Goal: Task Accomplishment & Management: Use online tool/utility

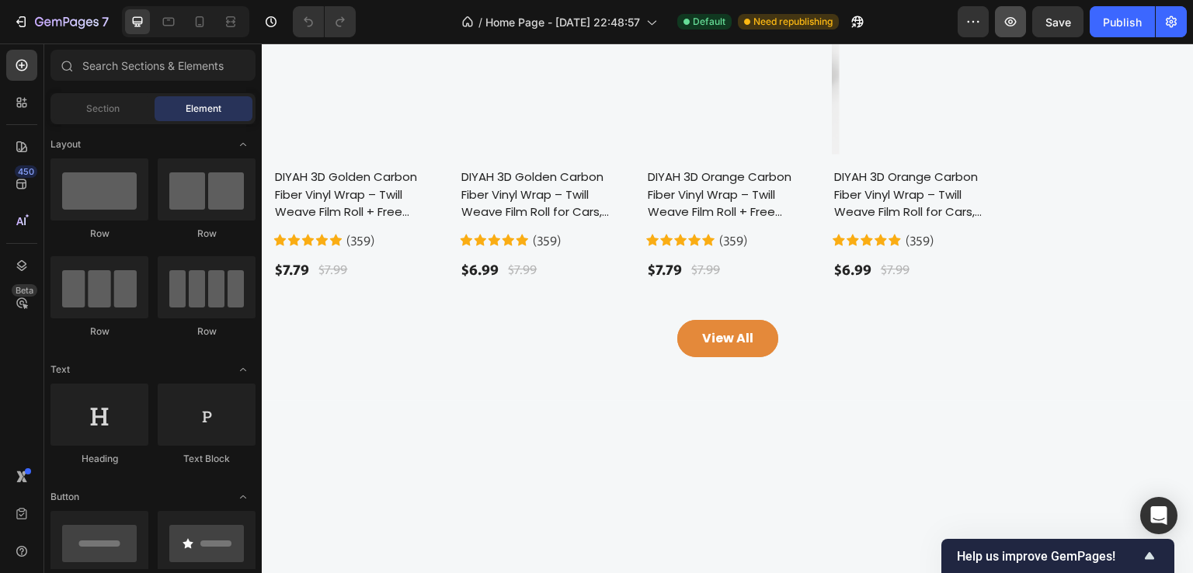
scroll to position [1165, 0]
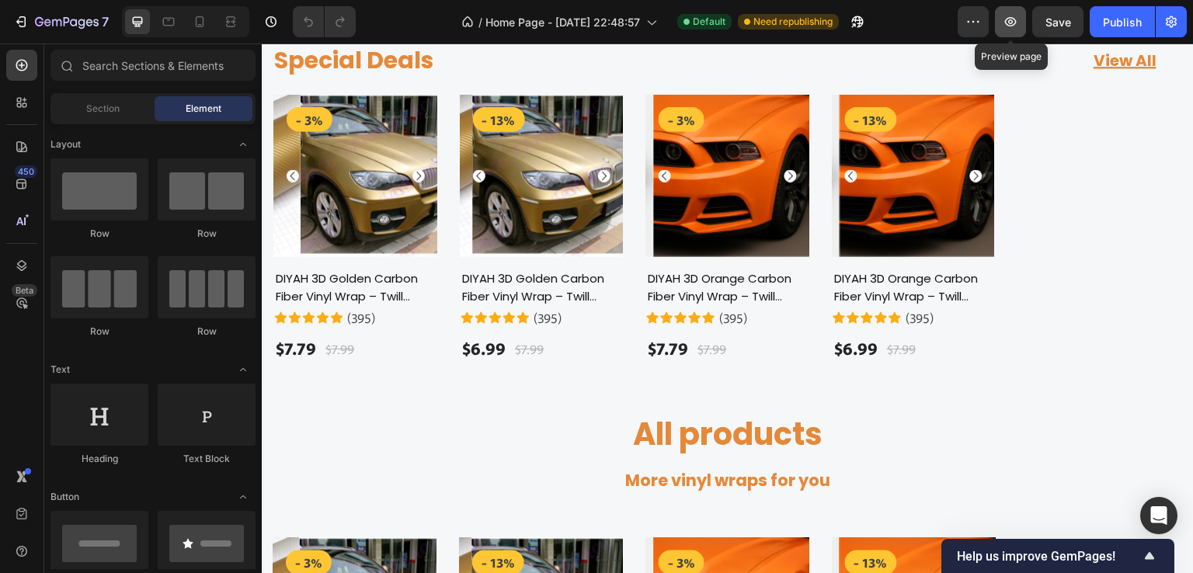
click at [1014, 21] on icon "button" at bounding box center [1011, 22] width 16 height 16
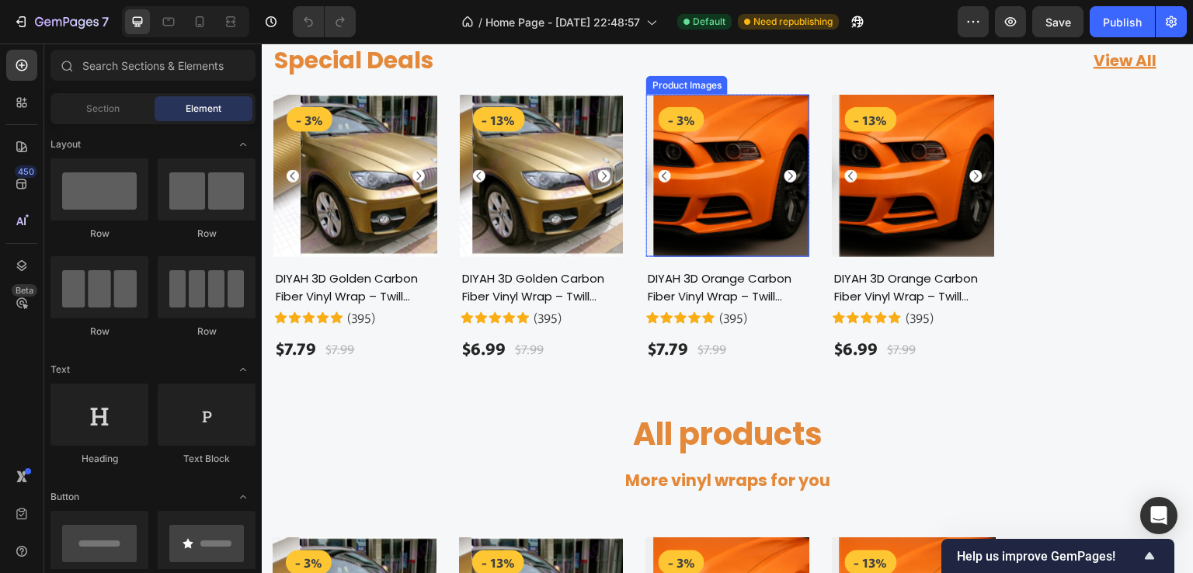
click at [785, 178] on icon "Carousel Next Arrow" at bounding box center [791, 175] width 12 height 12
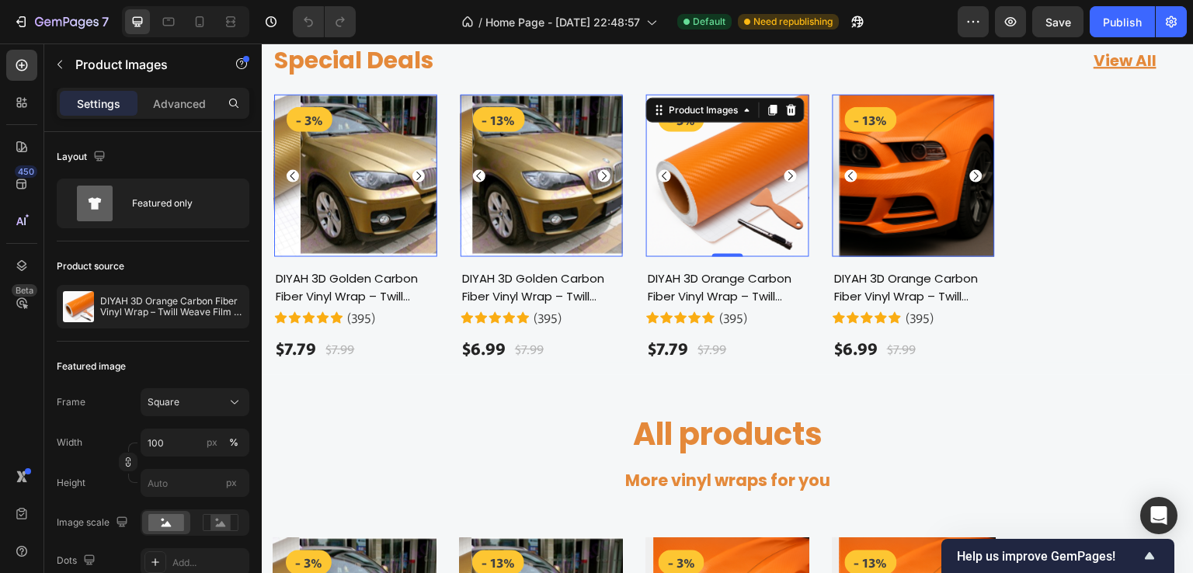
click at [541, 218] on img at bounding box center [553, 175] width 163 height 163
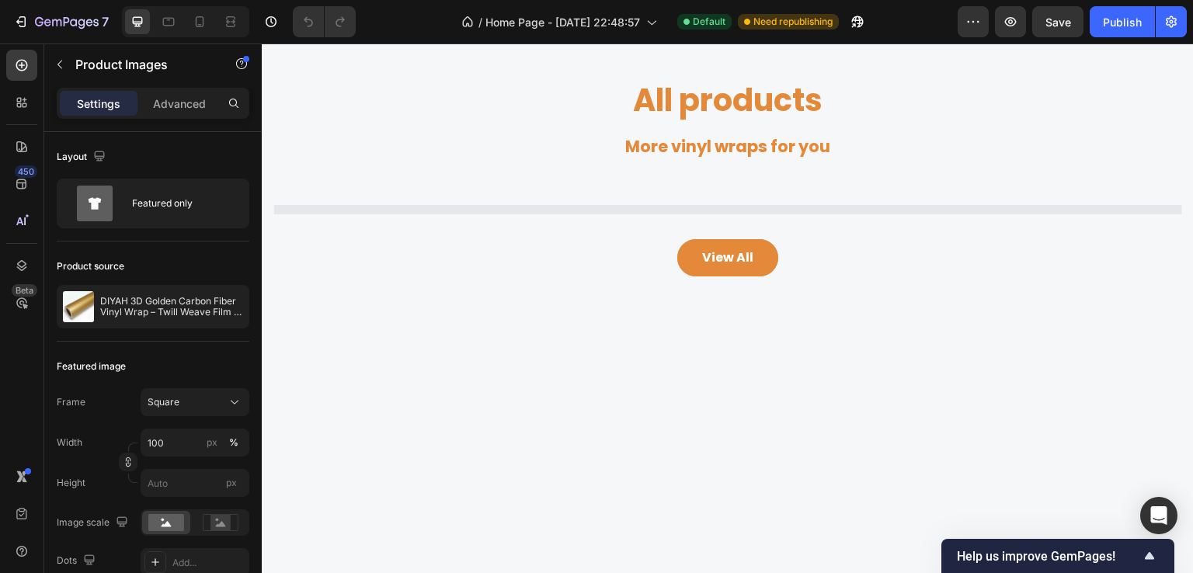
scroll to position [854, 0]
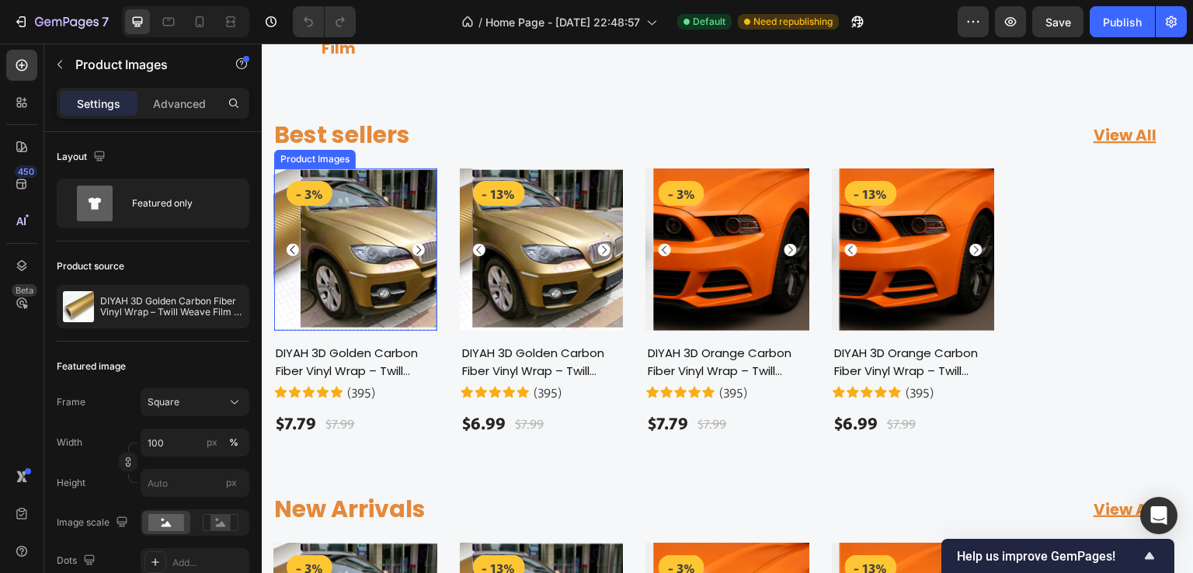
click at [370, 289] on img at bounding box center [381, 250] width 163 height 163
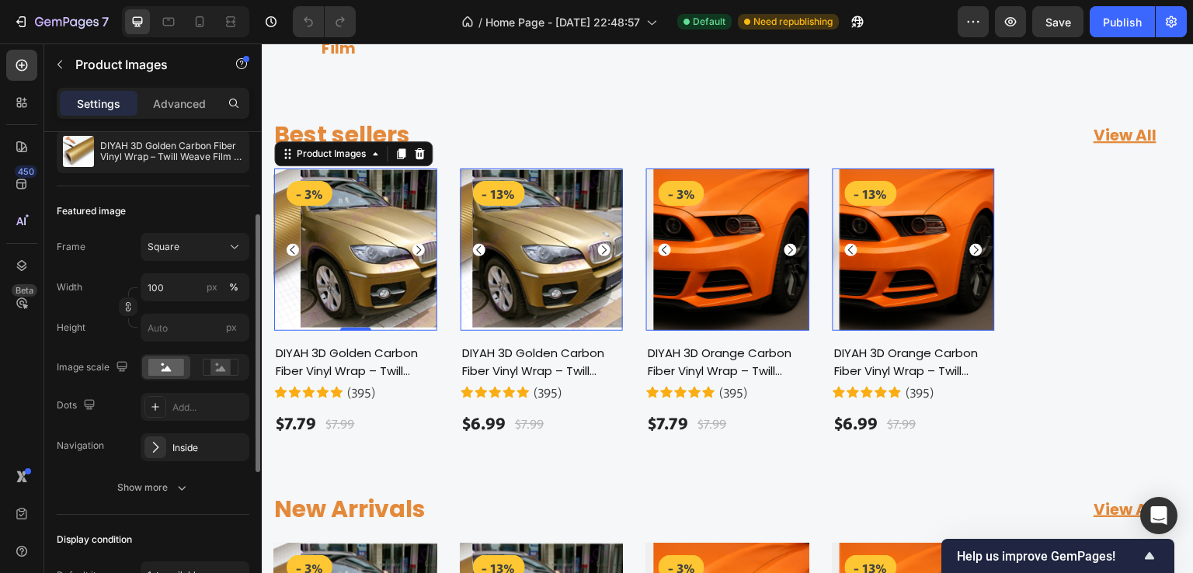
scroll to position [311, 0]
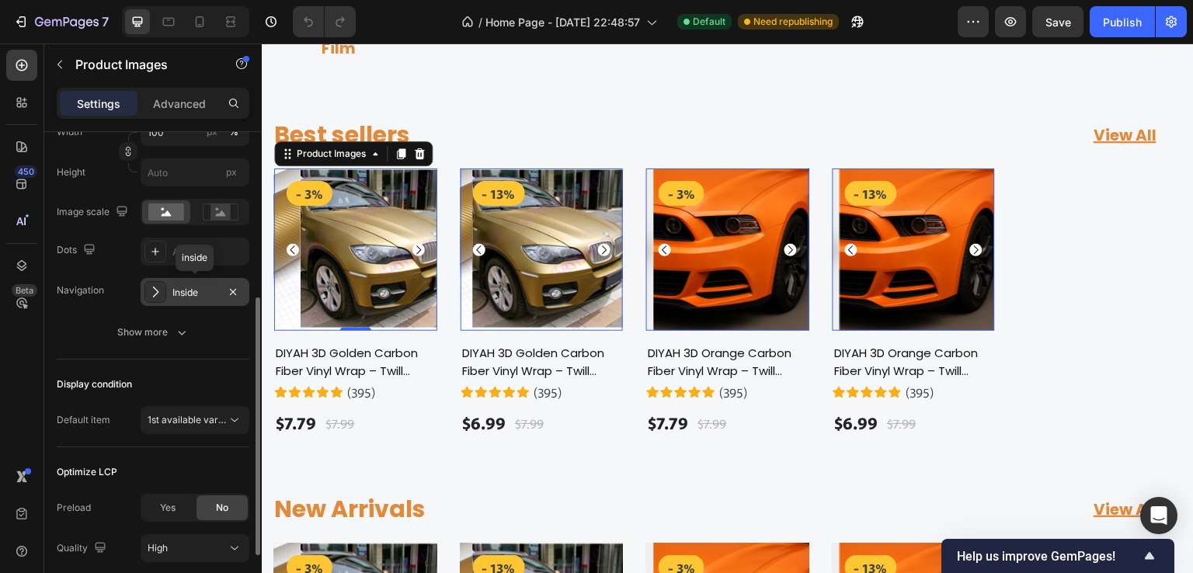
click at [162, 293] on icon at bounding box center [156, 292] width 16 height 16
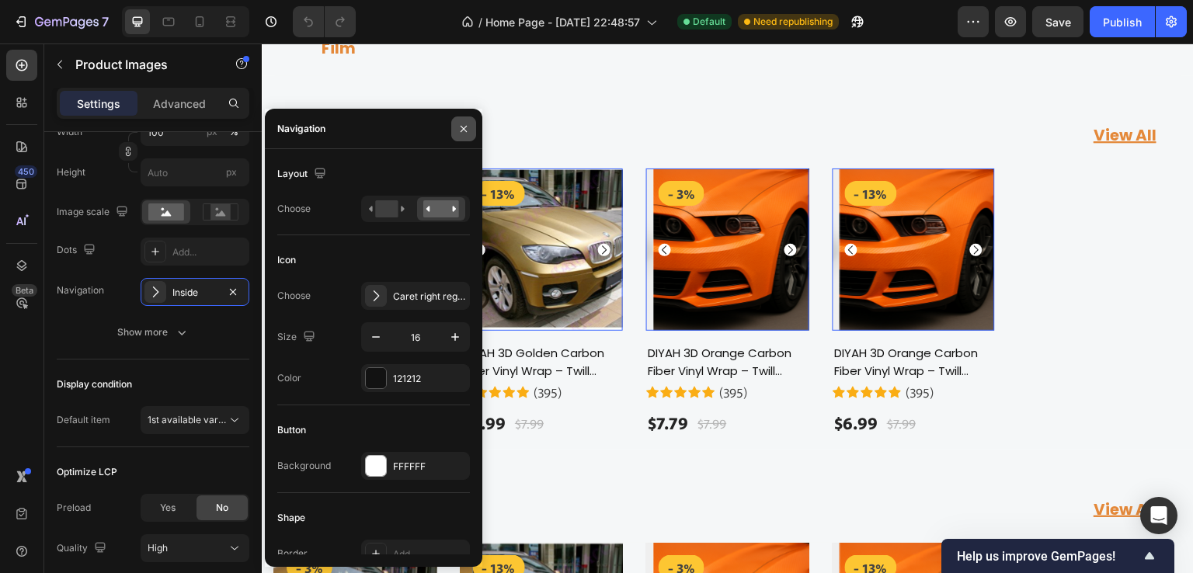
drag, startPoint x: 464, startPoint y: 124, endPoint x: 89, endPoint y: 144, distance: 374.9
click at [464, 124] on icon "button" at bounding box center [463, 129] width 12 height 12
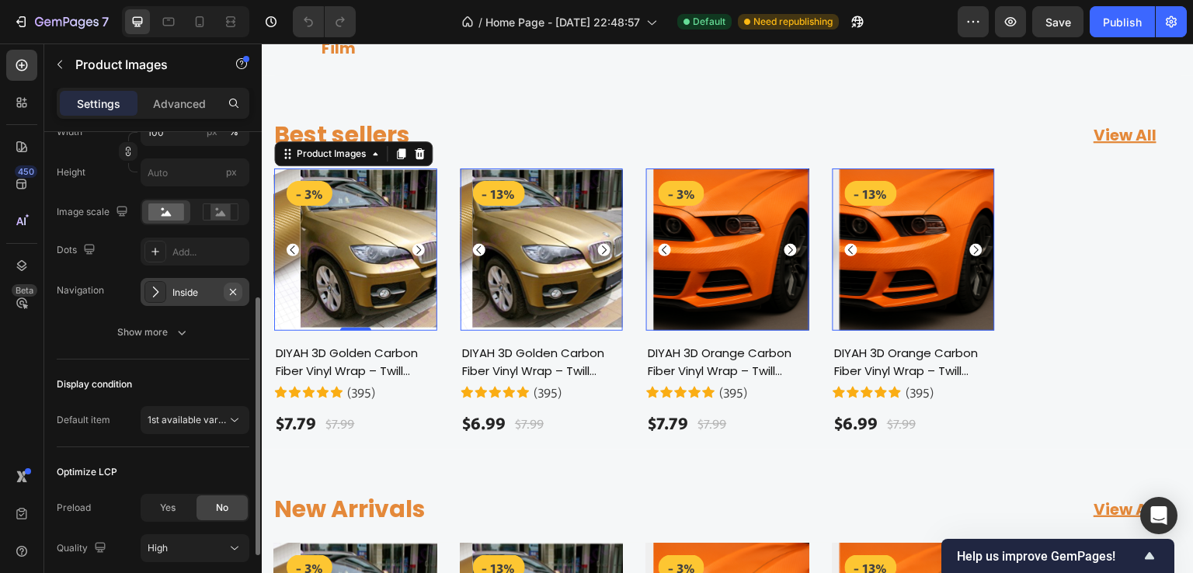
click at [230, 291] on icon "button" at bounding box center [233, 292] width 12 height 12
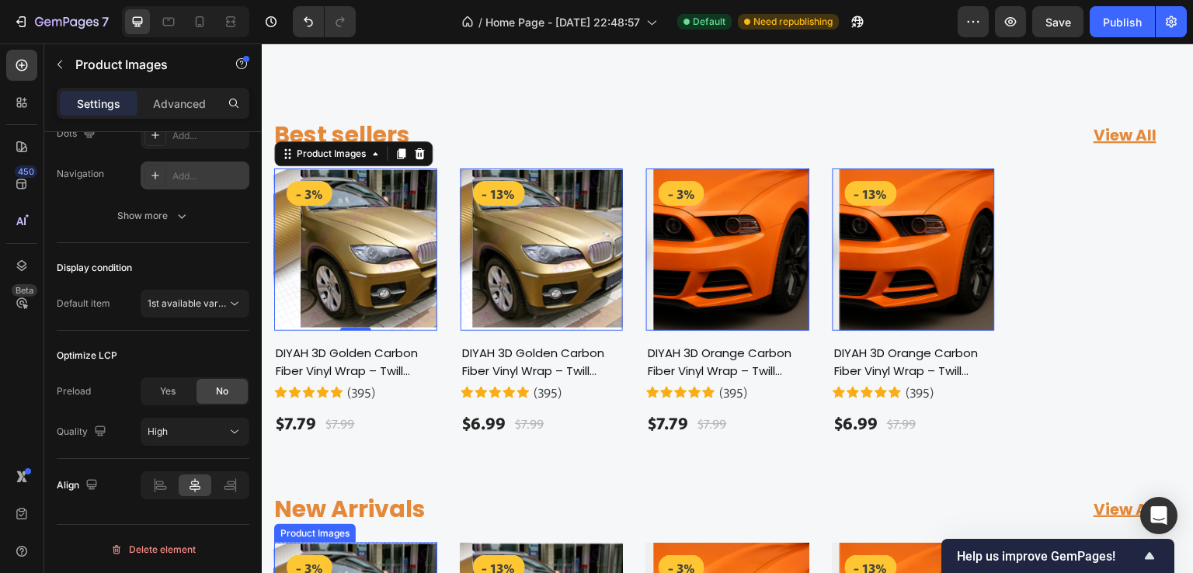
scroll to position [1010, 0]
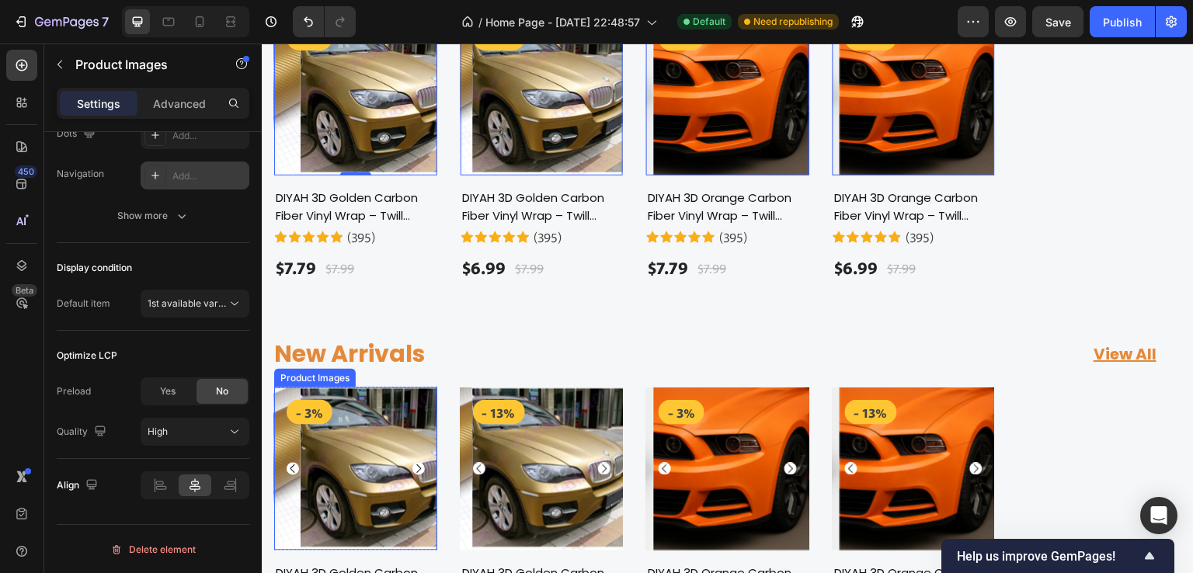
click at [376, 434] on img at bounding box center [381, 469] width 163 height 163
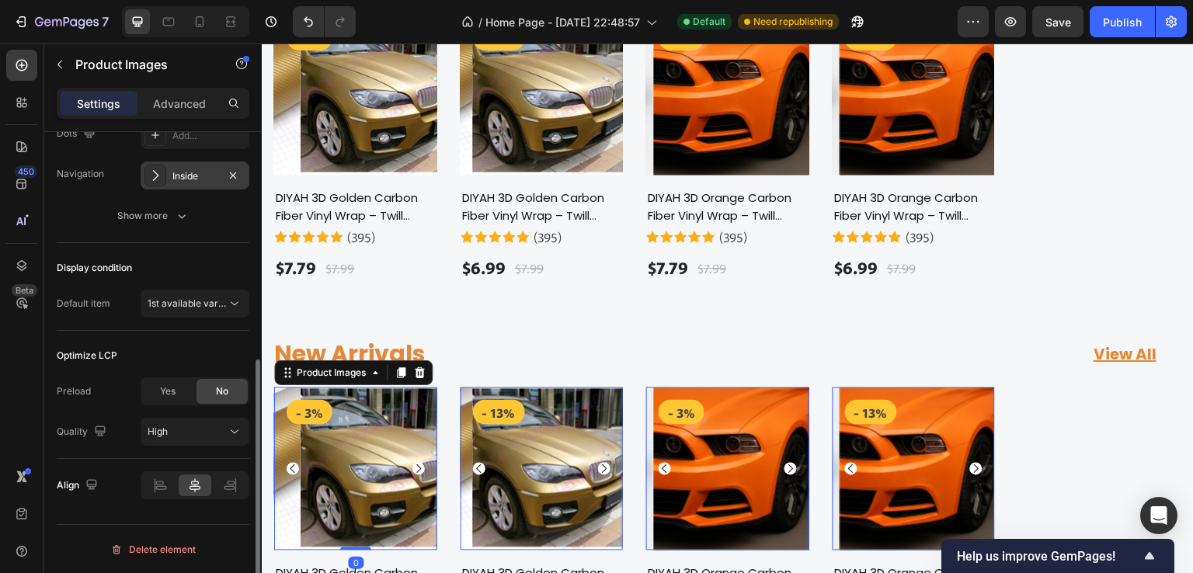
scroll to position [272, 0]
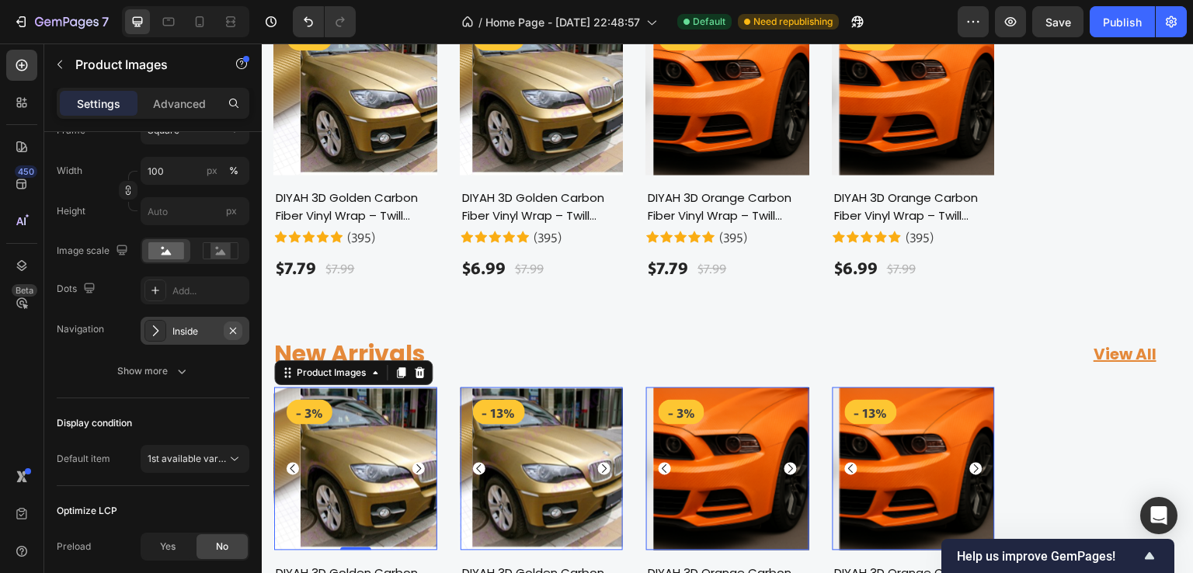
click at [233, 327] on icon "button" at bounding box center [233, 331] width 12 height 12
click at [196, 330] on div "Add..." at bounding box center [208, 332] width 73 height 14
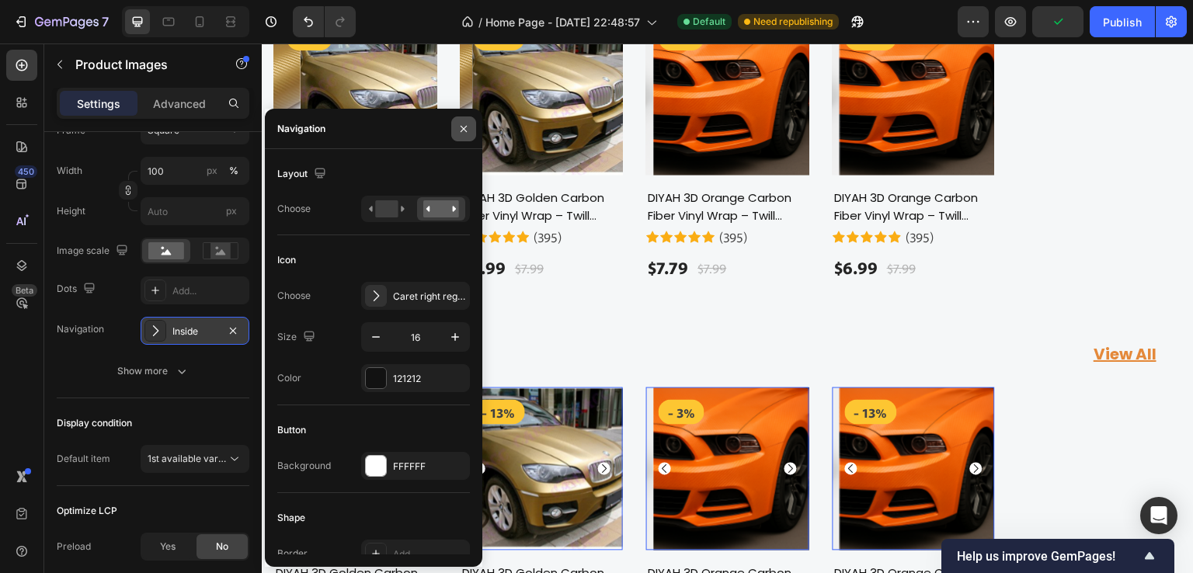
click at [461, 124] on icon "button" at bounding box center [463, 129] width 12 height 12
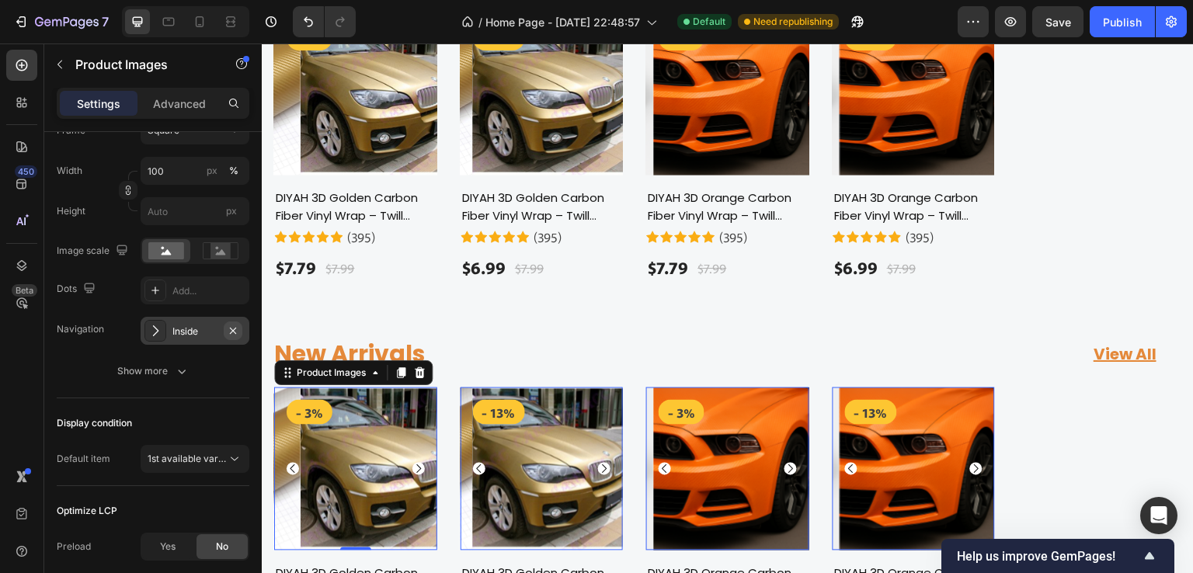
drag, startPoint x: 231, startPoint y: 329, endPoint x: 174, endPoint y: 391, distance: 84.7
click at [231, 329] on icon "button" at bounding box center [233, 331] width 12 height 12
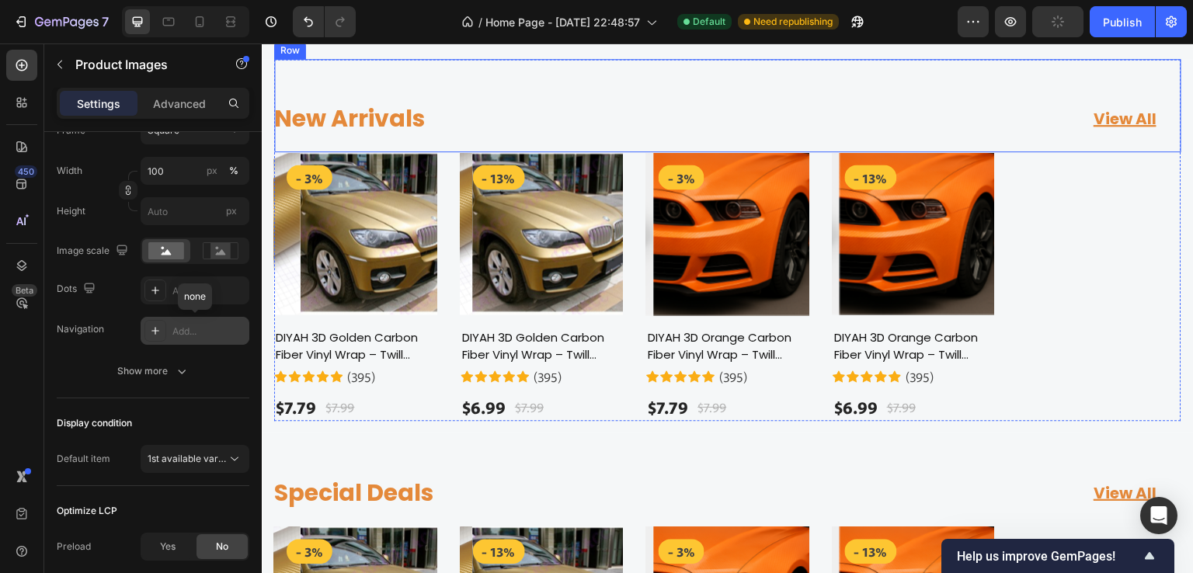
scroll to position [1398, 0]
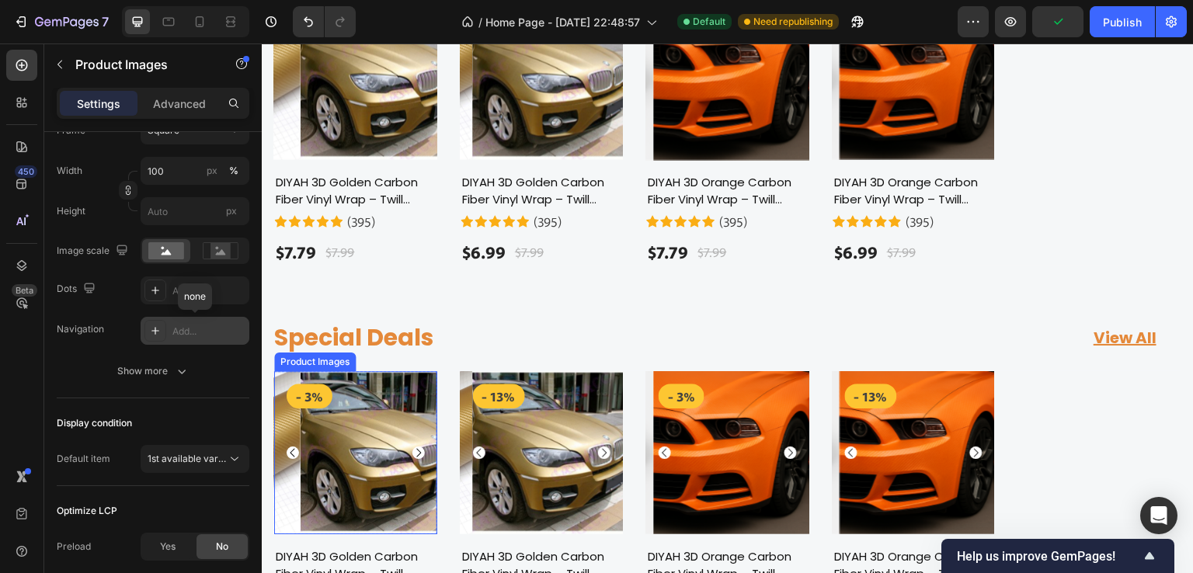
click at [366, 391] on img at bounding box center [381, 452] width 163 height 163
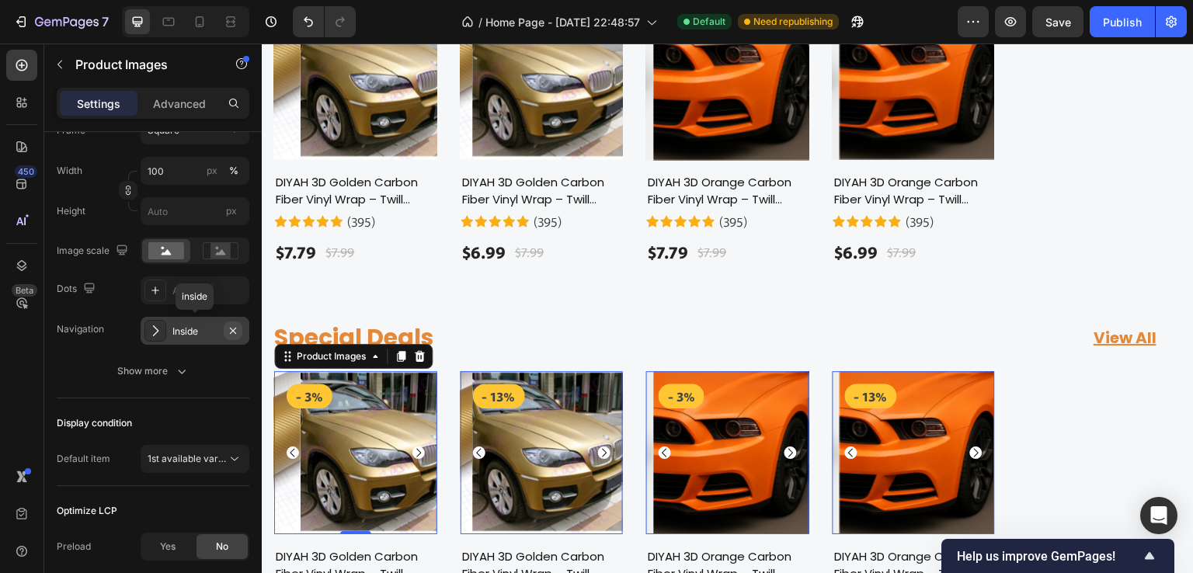
drag, startPoint x: 233, startPoint y: 327, endPoint x: 83, endPoint y: 362, distance: 153.9
click at [233, 327] on icon "button" at bounding box center [233, 331] width 12 height 12
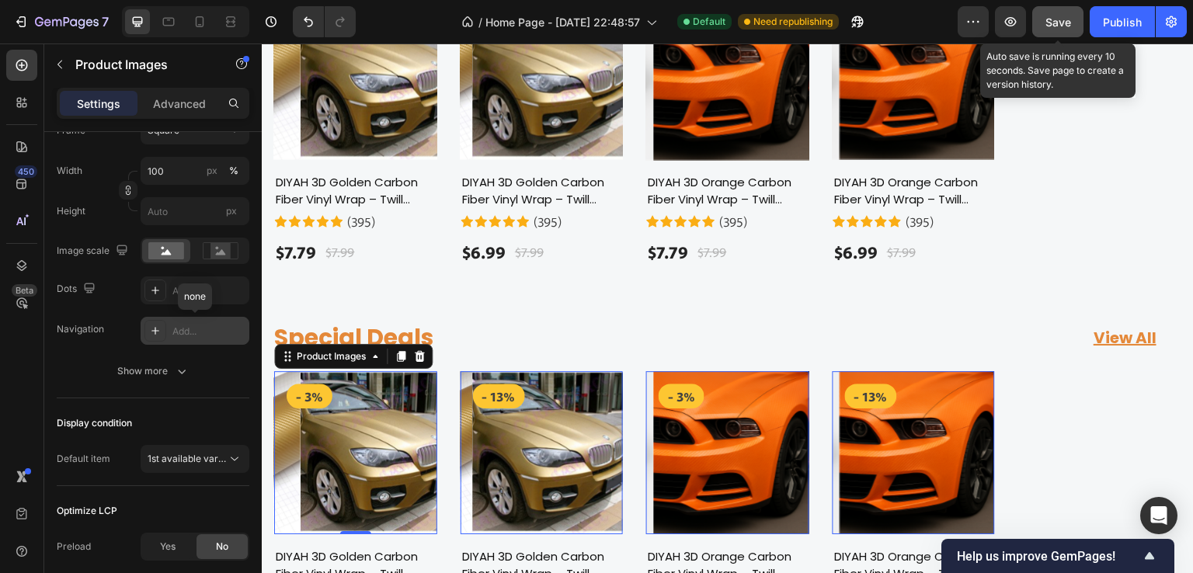
click at [1065, 29] on div "Save" at bounding box center [1058, 22] width 26 height 16
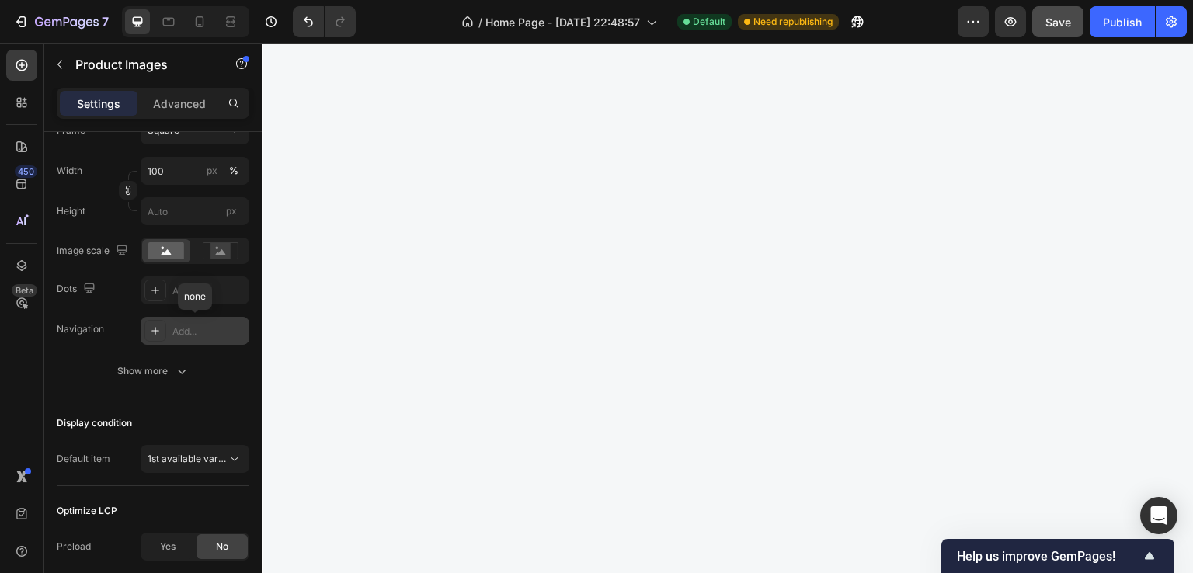
scroll to position [1631, 0]
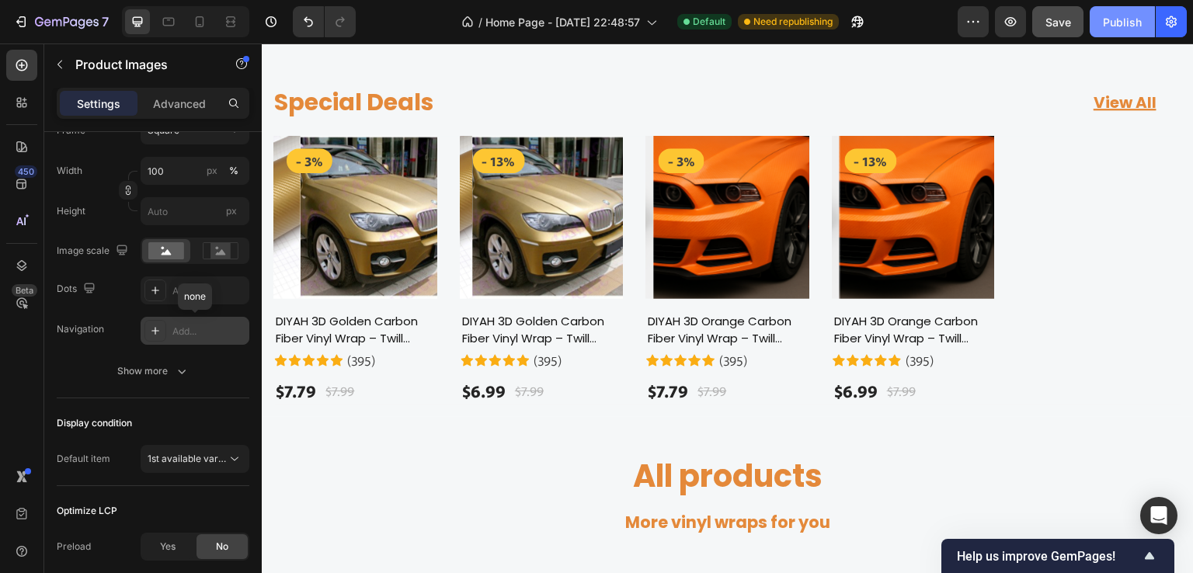
click at [1118, 23] on div "Publish" at bounding box center [1122, 22] width 39 height 16
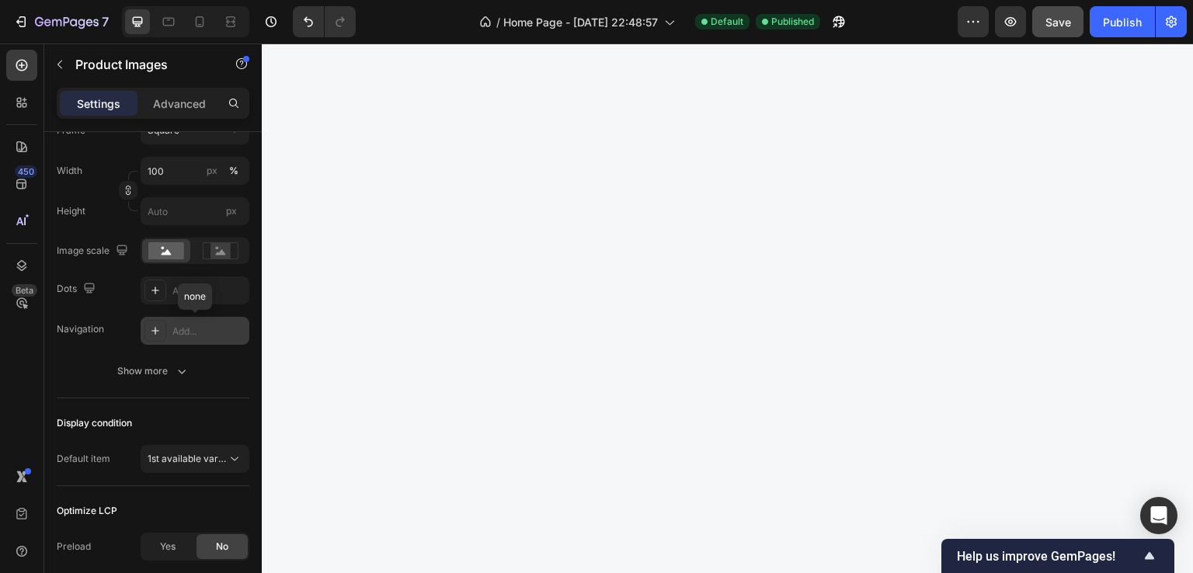
scroll to position [0, 0]
